Goal: Find specific page/section: Find specific page/section

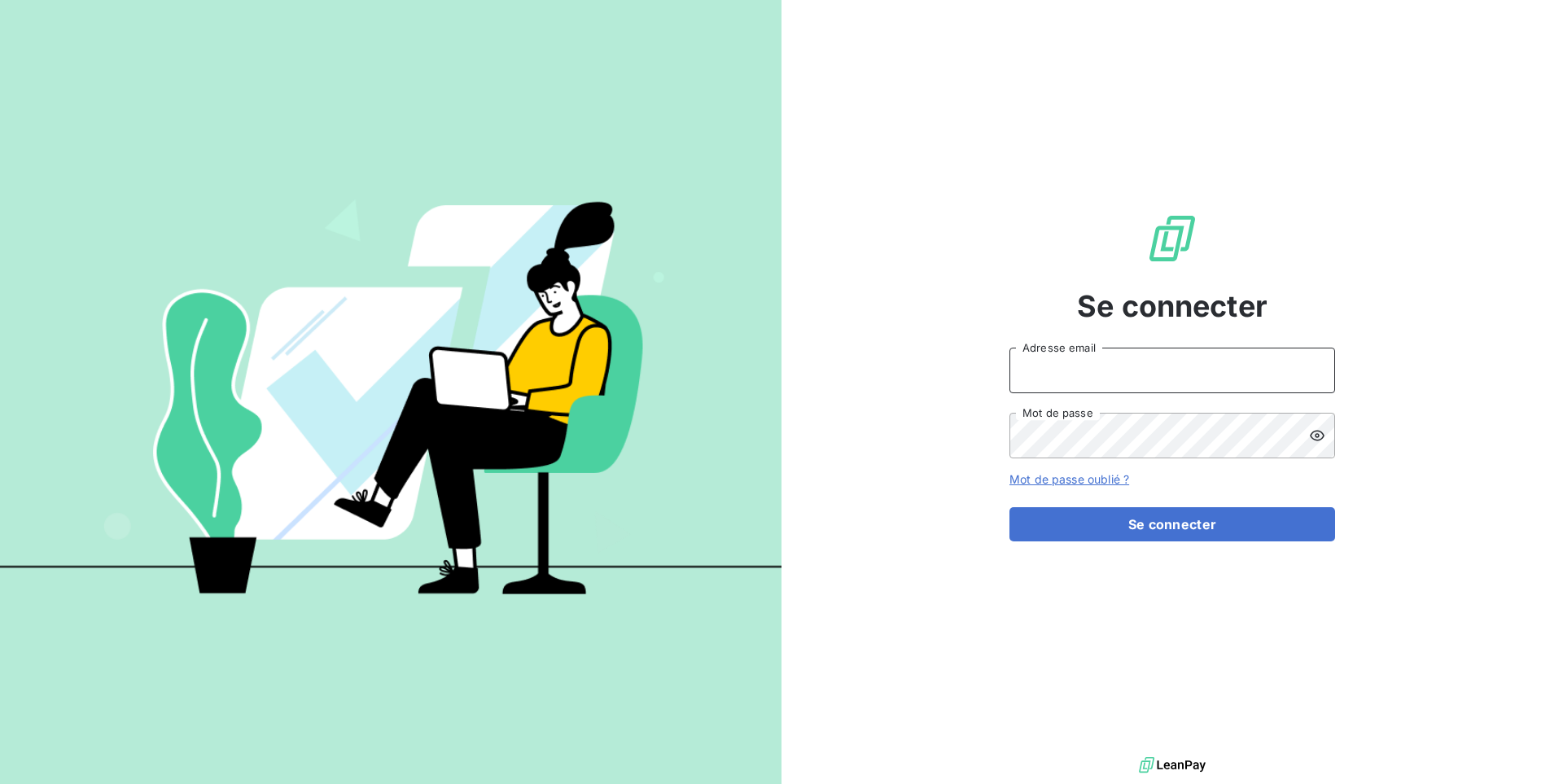
click at [1067, 366] on input "Adresse email" at bounding box center [1172, 370] width 325 height 45
type input "admin@kiloutou"
click at [1010, 507] on button "Se connecter" at bounding box center [1172, 523] width 325 height 34
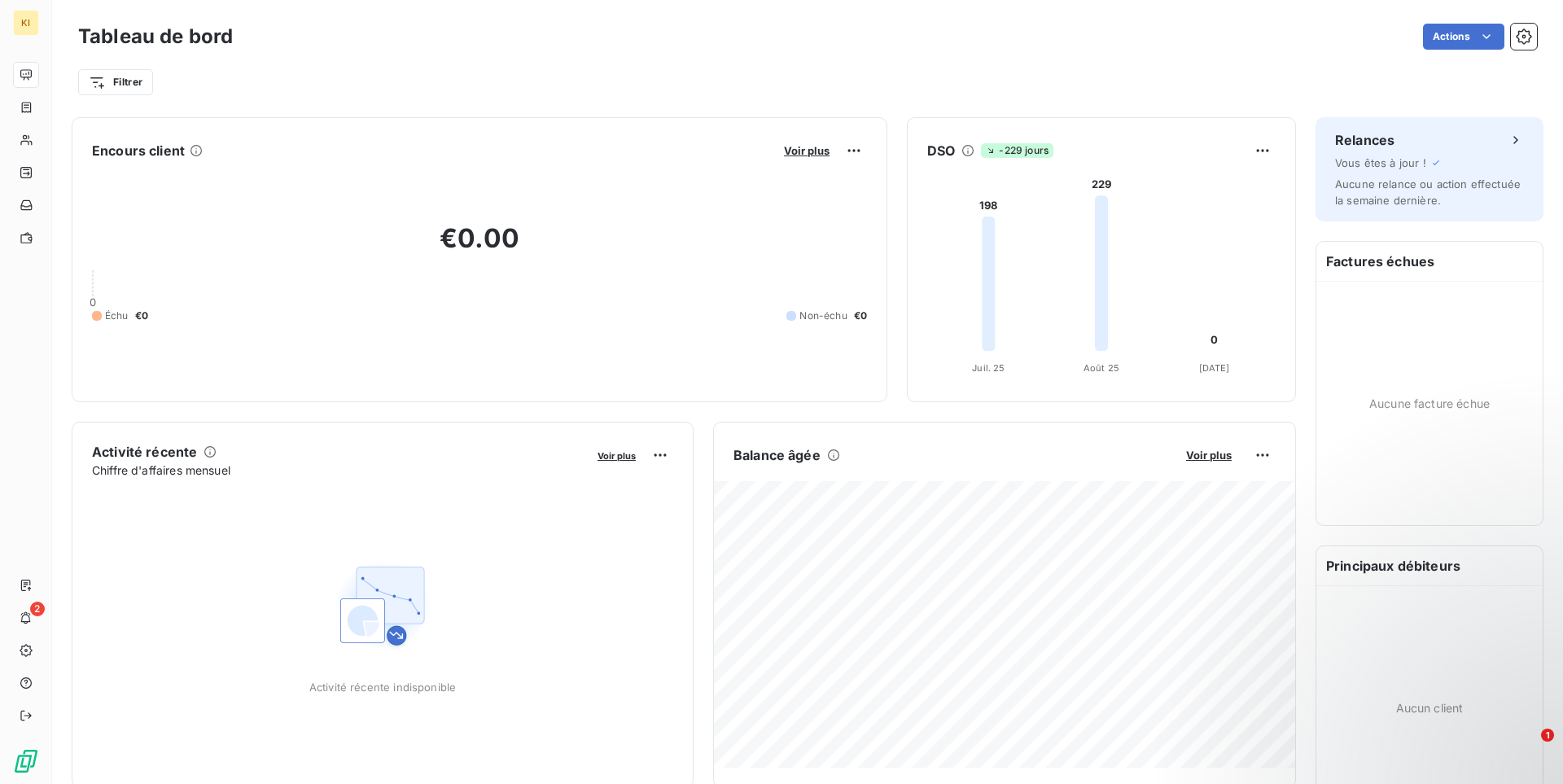
click at [1509, 88] on div "Filtrer" at bounding box center [808, 82] width 1459 height 31
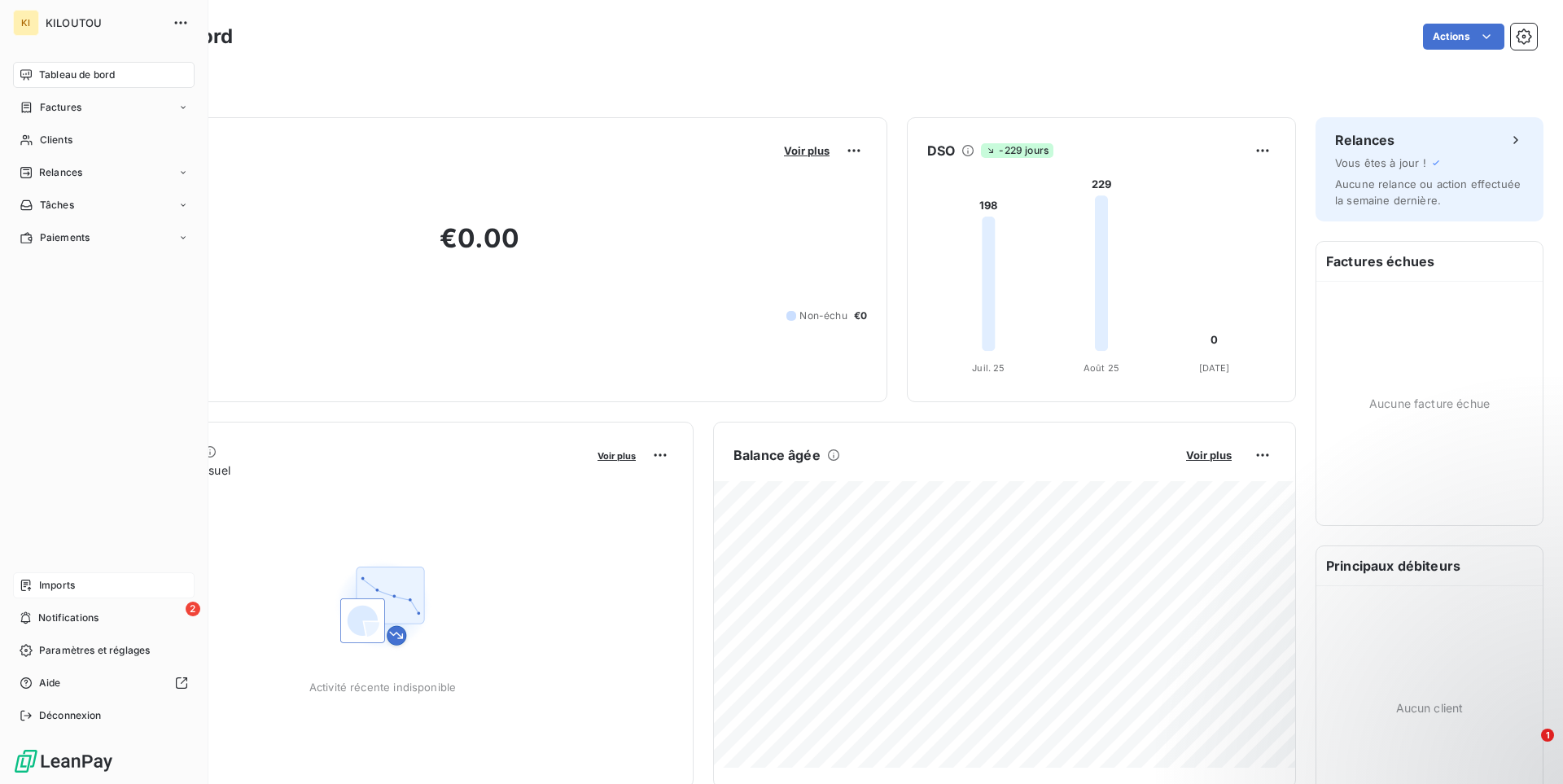
click at [78, 587] on div "Imports" at bounding box center [104, 585] width 182 height 26
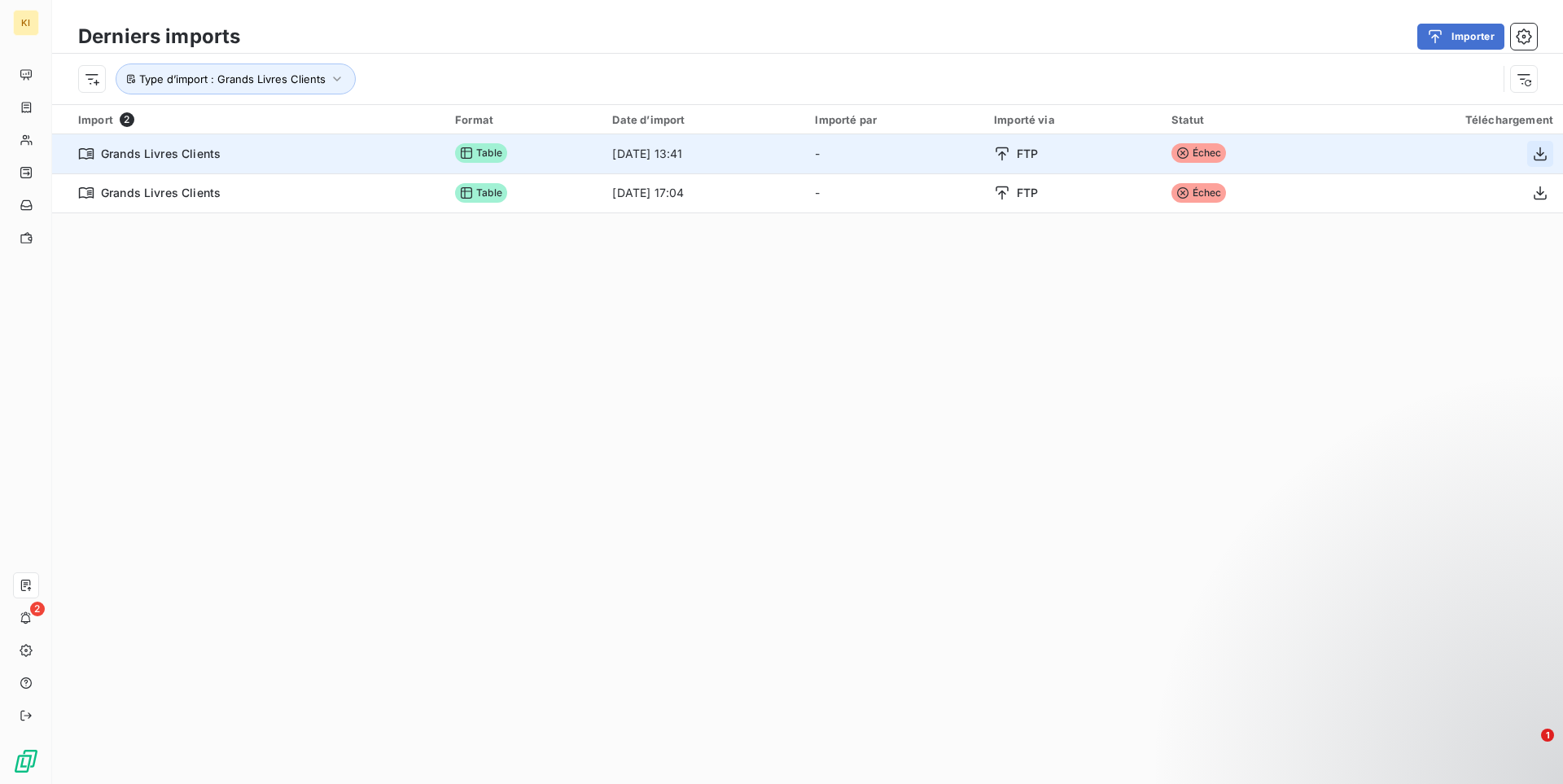
click at [1537, 159] on icon "button" at bounding box center [1541, 153] width 13 height 14
